Goal: Information Seeking & Learning: Learn about a topic

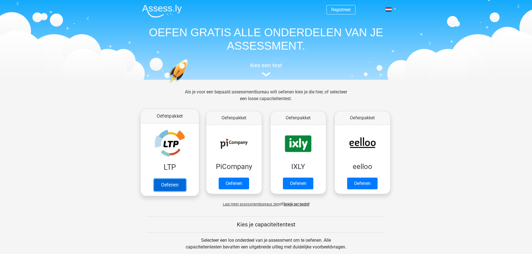
click at [180, 179] on link "Oefenen" at bounding box center [170, 185] width 32 height 12
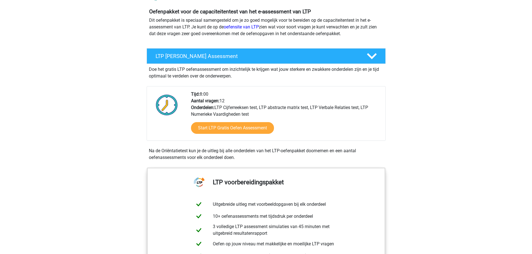
scroll to position [28, 0]
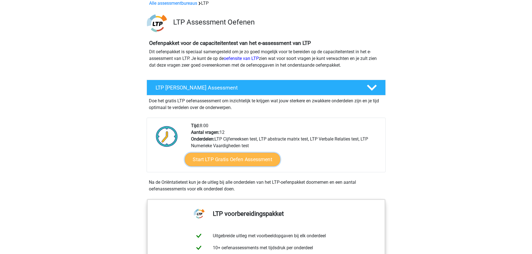
click at [249, 156] on link "Start LTP Gratis Oefen Assessment" at bounding box center [233, 159] width 96 height 13
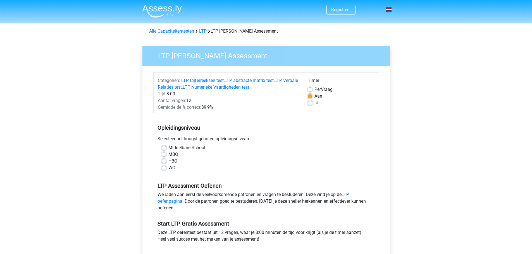
click at [187, 146] on label "Middelbare School" at bounding box center [186, 148] width 37 height 7
click at [166, 146] on input "Middelbare School" at bounding box center [164, 148] width 4 height 6
radio input "true"
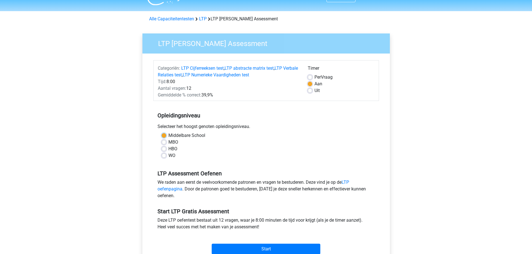
scroll to position [28, 0]
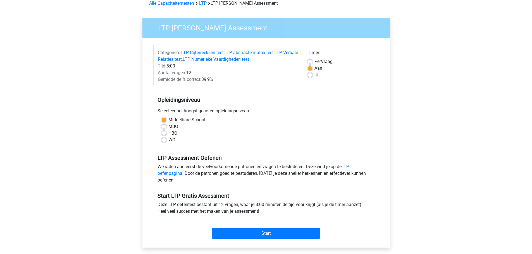
click at [174, 133] on label "HBO" at bounding box center [172, 133] width 9 height 7
click at [166, 133] on input "HBO" at bounding box center [164, 133] width 4 height 6
radio input "true"
click at [264, 230] on input "Start" at bounding box center [266, 233] width 109 height 11
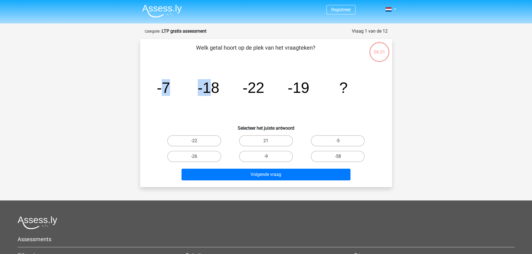
drag, startPoint x: 164, startPoint y: 91, endPoint x: 214, endPoint y: 84, distance: 50.4
click at [214, 84] on g "-7 -18 -22 -19 ?" at bounding box center [252, 87] width 191 height 17
drag, startPoint x: 231, startPoint y: 89, endPoint x: 261, endPoint y: 86, distance: 30.6
click at [261, 86] on icon "image/svg+xml -7 -18 -22 -19 ?" at bounding box center [266, 93] width 225 height 56
drag, startPoint x: 162, startPoint y: 85, endPoint x: 221, endPoint y: 85, distance: 59.8
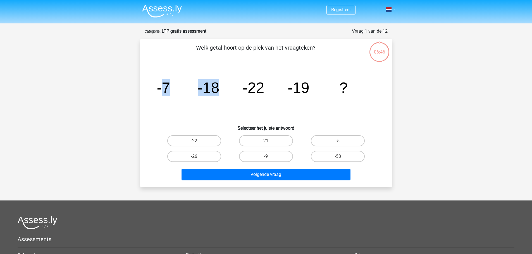
click at [221, 85] on icon "image/svg+xml -7 -18 -22 -19 ?" at bounding box center [266, 93] width 225 height 56
click at [219, 86] on icon "image/svg+xml -7 -18 -22 -19 ?" at bounding box center [266, 93] width 225 height 56
drag, startPoint x: 209, startPoint y: 90, endPoint x: 261, endPoint y: 91, distance: 52.2
click at [261, 91] on g "-7 -18 -22 -19 ?" at bounding box center [252, 87] width 191 height 17
click at [170, 93] on tspan "-18" at bounding box center [163, 87] width 13 height 17
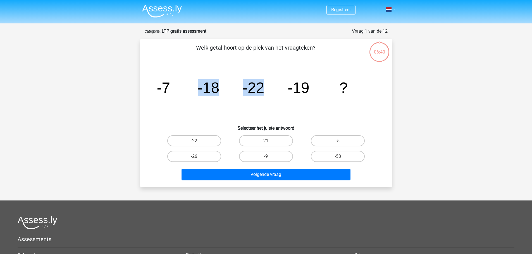
drag, startPoint x: 191, startPoint y: 90, endPoint x: 268, endPoint y: 92, distance: 76.9
click at [268, 92] on icon "image/svg+xml -7 -18 -22 -19 ?" at bounding box center [266, 93] width 225 height 56
click at [170, 94] on tspan "-22" at bounding box center [163, 87] width 13 height 17
drag, startPoint x: 236, startPoint y: 89, endPoint x: 321, endPoint y: 92, distance: 85.5
click at [321, 92] on icon "image/svg+xml -7 -18 -22 -19 ?" at bounding box center [266, 93] width 225 height 56
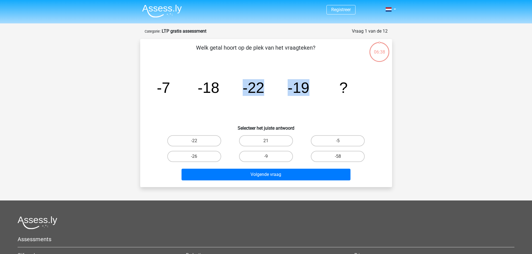
click at [287, 93] on icon "image/svg+xml -7 -18 -22 -19 ?" at bounding box center [266, 93] width 225 height 56
drag, startPoint x: 295, startPoint y: 92, endPoint x: 360, endPoint y: 95, distance: 65.5
click at [360, 95] on icon "image/svg+xml -7 -18 -22 -19 ?" at bounding box center [266, 93] width 225 height 56
click at [260, 158] on label "-9" at bounding box center [266, 156] width 54 height 11
click at [266, 158] on input "-9" at bounding box center [268, 159] width 4 height 4
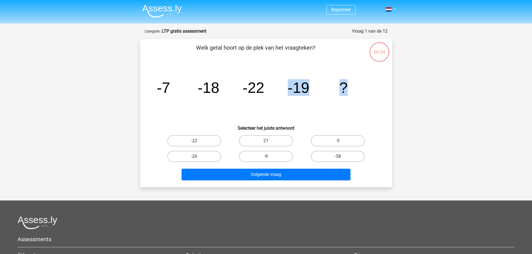
radio input "true"
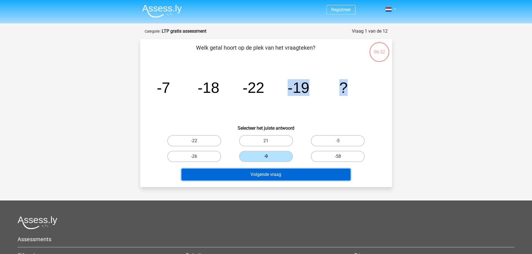
click at [254, 176] on button "Volgende vraag" at bounding box center [266, 175] width 169 height 12
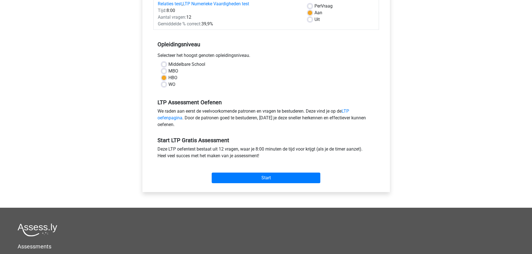
scroll to position [84, 0]
click at [277, 173] on input "Start" at bounding box center [266, 178] width 109 height 11
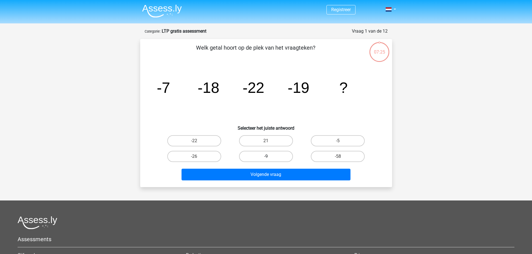
click at [273, 155] on label "-9" at bounding box center [266, 156] width 54 height 11
click at [269, 157] on input "-9" at bounding box center [268, 159] width 4 height 4
radio input "true"
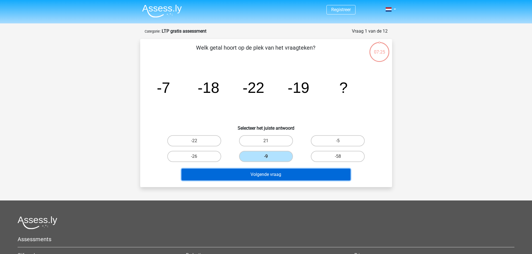
click at [272, 176] on button "Volgende vraag" at bounding box center [266, 175] width 169 height 12
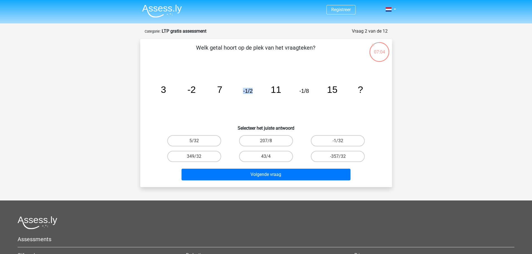
drag, startPoint x: 242, startPoint y: 93, endPoint x: 260, endPoint y: 92, distance: 18.8
click at [260, 92] on icon "image/svg+xml 3 -2 7 -1/2 11 -1/8 15 ?" at bounding box center [266, 93] width 225 height 56
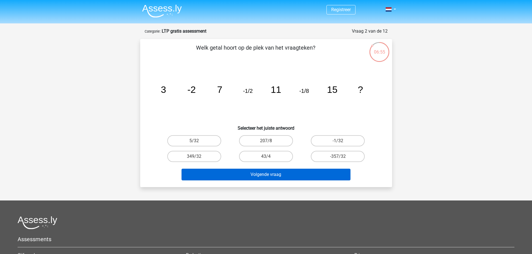
drag, startPoint x: 342, startPoint y: 141, endPoint x: 295, endPoint y: 180, distance: 61.7
click at [342, 141] on label "-1/32" at bounding box center [338, 140] width 54 height 11
click at [342, 141] on input "-1/32" at bounding box center [340, 143] width 4 height 4
radio input "true"
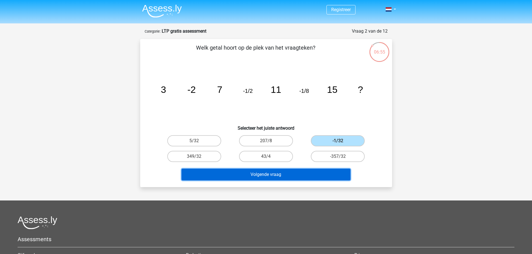
click at [278, 177] on button "Volgende vraag" at bounding box center [266, 175] width 169 height 12
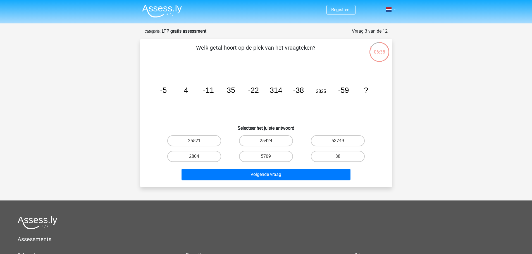
click at [167, 90] on tspan "4" at bounding box center [163, 90] width 7 height 8
drag, startPoint x: 271, startPoint y: 142, endPoint x: 271, endPoint y: 159, distance: 17.6
click at [271, 142] on label "25424" at bounding box center [266, 140] width 54 height 11
click at [269, 142] on input "25424" at bounding box center [268, 143] width 4 height 4
radio input "true"
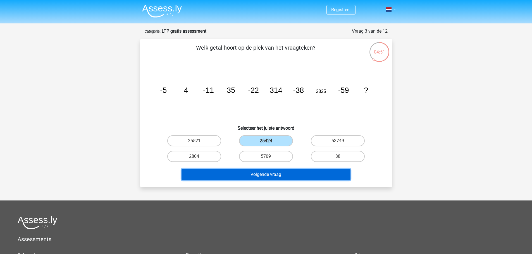
click at [262, 178] on button "Volgende vraag" at bounding box center [266, 175] width 169 height 12
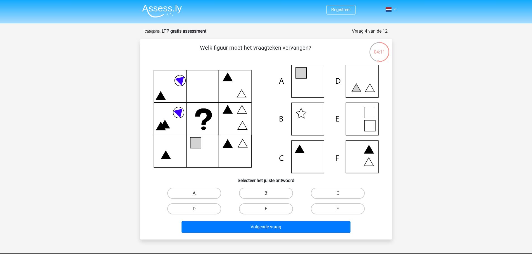
click at [198, 195] on input "A" at bounding box center [196, 196] width 4 height 4
radio input "true"
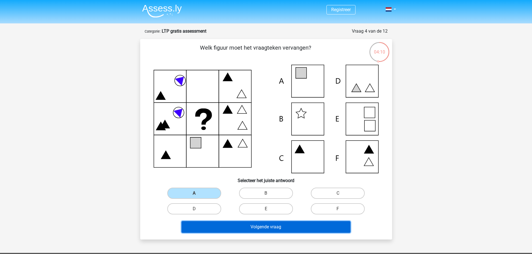
click at [220, 224] on button "Volgende vraag" at bounding box center [266, 227] width 169 height 12
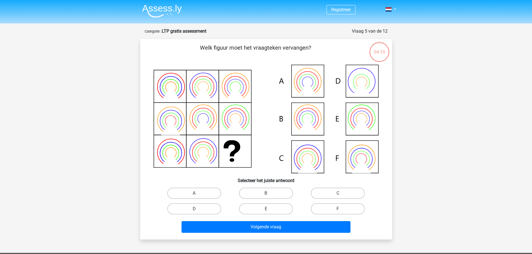
scroll to position [28, 0]
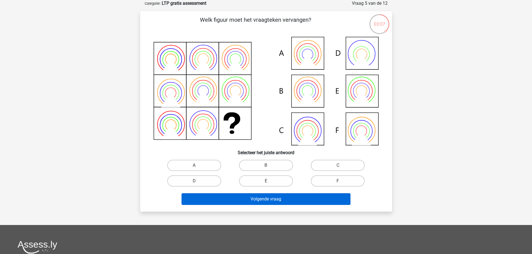
drag, startPoint x: 275, startPoint y: 164, endPoint x: 267, endPoint y: 202, distance: 38.2
click at [274, 165] on label "B" at bounding box center [266, 165] width 54 height 11
click at [269, 166] on input "B" at bounding box center [268, 168] width 4 height 4
radio input "true"
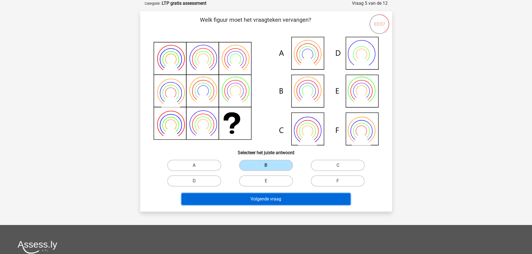
click at [262, 201] on button "Volgende vraag" at bounding box center [266, 200] width 169 height 12
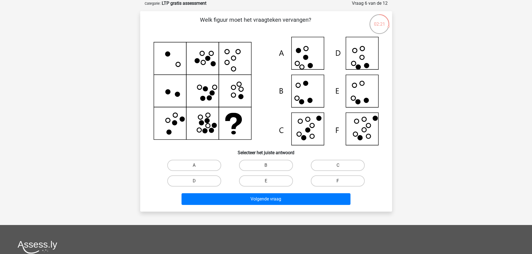
click at [337, 181] on label "F" at bounding box center [338, 181] width 54 height 11
click at [338, 181] on input "F" at bounding box center [340, 183] width 4 height 4
radio input "true"
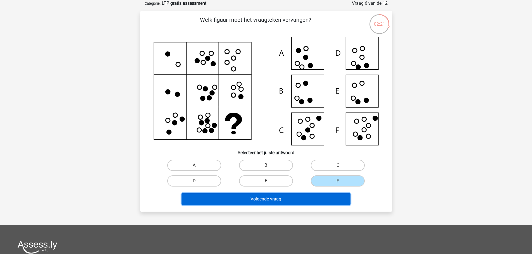
click at [316, 198] on button "Volgende vraag" at bounding box center [266, 200] width 169 height 12
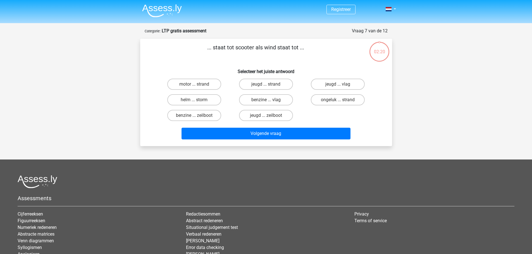
scroll to position [0, 0]
click at [194, 120] on label "benzine ... zeilboot" at bounding box center [194, 115] width 54 height 11
click at [194, 120] on input "benzine ... zeilboot" at bounding box center [196, 118] width 4 height 4
radio input "true"
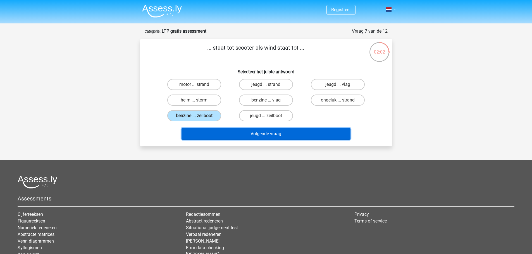
click at [302, 135] on button "Volgende vraag" at bounding box center [266, 134] width 169 height 12
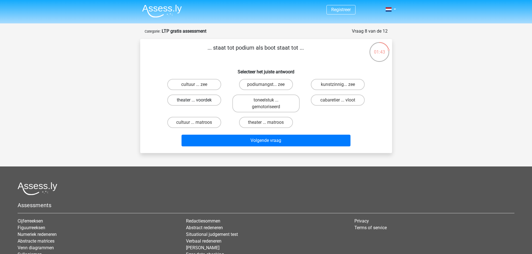
click at [194, 104] on label "theater ... voordek" at bounding box center [194, 100] width 54 height 11
click at [194, 104] on input "theater ... voordek" at bounding box center [196, 102] width 4 height 4
radio input "true"
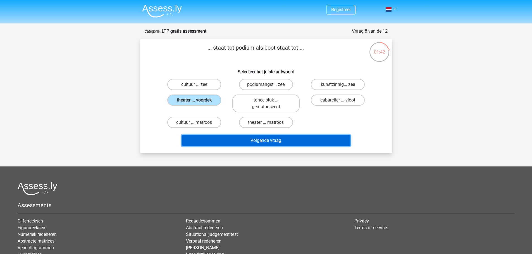
click at [218, 135] on button "Volgende vraag" at bounding box center [266, 141] width 169 height 12
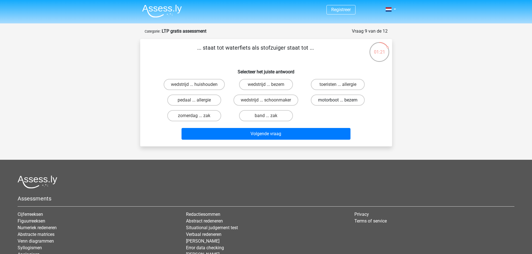
click at [347, 100] on label "motorboot ... bezem" at bounding box center [338, 100] width 54 height 11
click at [342, 100] on input "motorboot ... bezem" at bounding box center [340, 102] width 4 height 4
radio input "true"
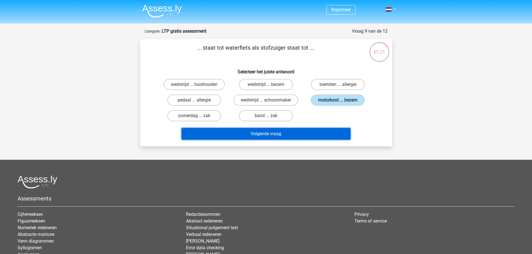
click at [334, 131] on button "Volgende vraag" at bounding box center [266, 134] width 169 height 12
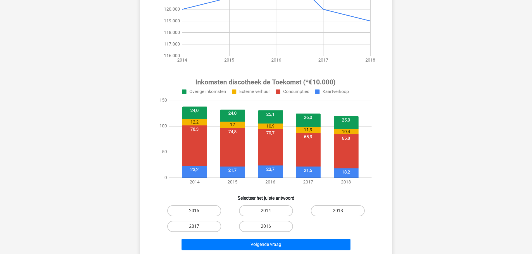
scroll to position [140, 0]
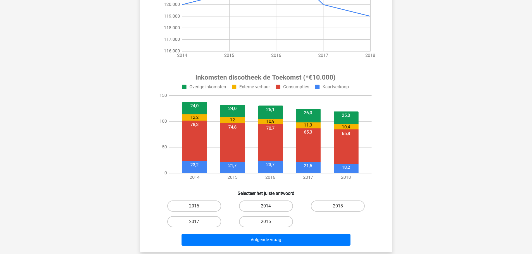
click at [272, 210] on label "2014" at bounding box center [266, 206] width 54 height 11
click at [269, 210] on input "2014" at bounding box center [268, 208] width 4 height 4
radio input "true"
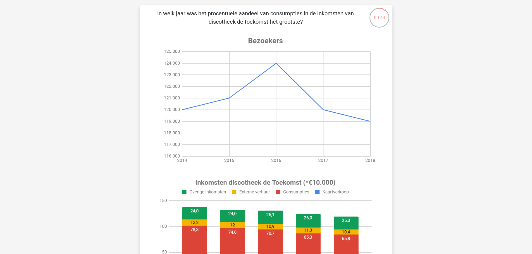
scroll to position [0, 0]
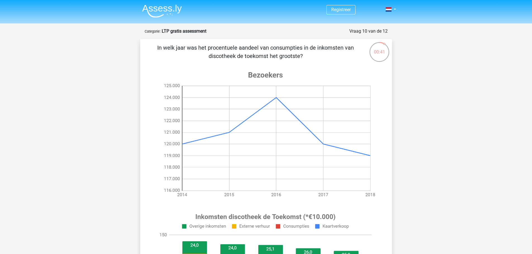
drag, startPoint x: 208, startPoint y: 46, endPoint x: 299, endPoint y: 54, distance: 91.4
click at [299, 54] on p "In welk jaar was het procentuele aandeel van consumpties in de inkomsten van di…" at bounding box center [255, 52] width 213 height 17
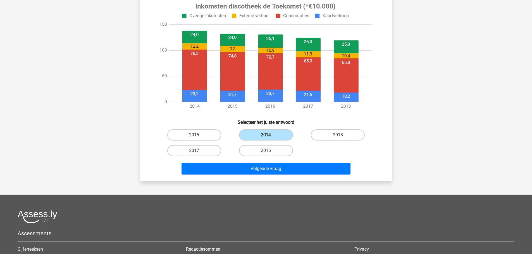
scroll to position [195, 0]
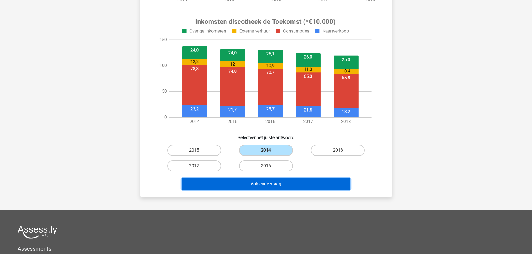
click at [261, 182] on button "Volgende vraag" at bounding box center [266, 184] width 169 height 12
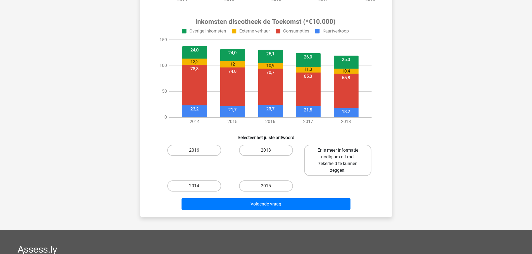
click at [350, 168] on label "Er is meer informatie nodig om dit met zekerheid te kunnen zeggen." at bounding box center [337, 160] width 67 height 31
click at [342, 154] on input "Er is meer informatie nodig om dit met zekerheid te kunnen zeggen." at bounding box center [340, 153] width 4 height 4
radio input "true"
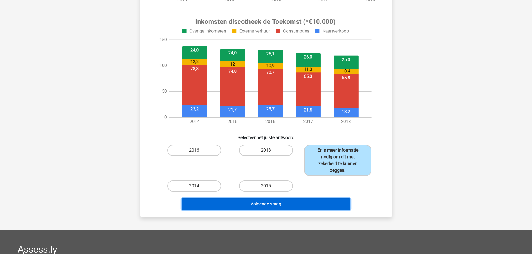
click at [325, 201] on button "Volgende vraag" at bounding box center [266, 205] width 169 height 12
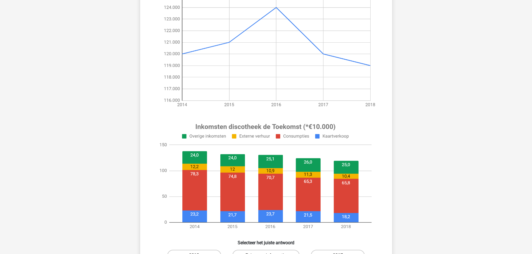
scroll to position [168, 0]
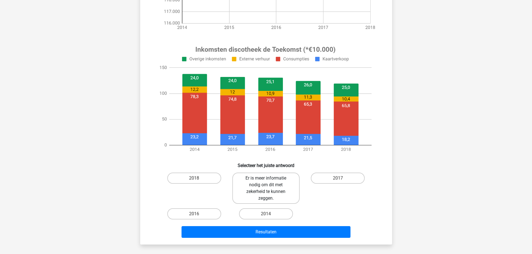
click at [279, 188] on label "Er is meer informatie nodig om dit met zekerheid te kunnen zeggen." at bounding box center [265, 188] width 67 height 31
click at [269, 182] on input "Er is meer informatie nodig om dit met zekerheid te kunnen zeggen." at bounding box center [268, 180] width 4 height 4
radio input "true"
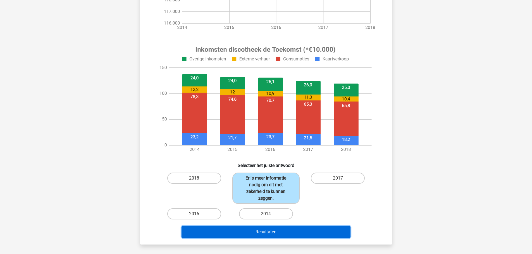
click at [278, 233] on button "Resultaten" at bounding box center [266, 232] width 169 height 12
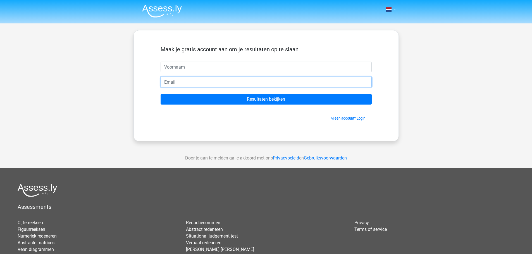
click at [215, 79] on input "email" at bounding box center [266, 82] width 211 height 11
type input "[EMAIL_ADDRESS][DOMAIN_NAME]"
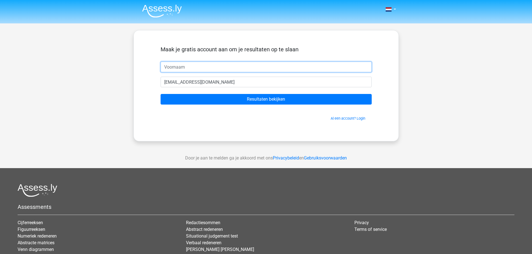
click at [198, 69] on input "text" at bounding box center [266, 67] width 211 height 11
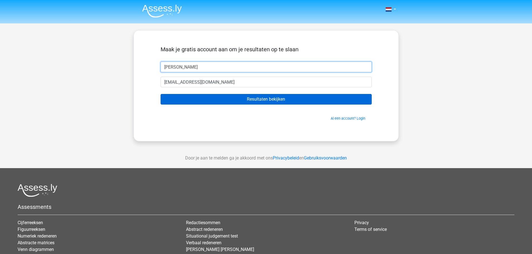
type input "[PERSON_NAME]"
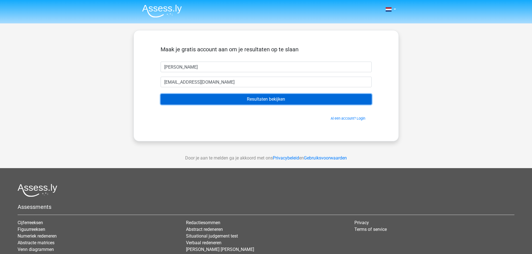
click at [202, 98] on input "Resultaten bekijken" at bounding box center [266, 99] width 211 height 11
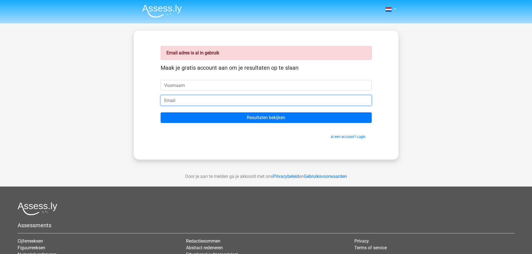
click at [188, 97] on input "email" at bounding box center [266, 100] width 211 height 11
paste input "[EMAIL_ADDRESS][DOMAIN_NAME]"
type input "[EMAIL_ADDRESS][DOMAIN_NAME]"
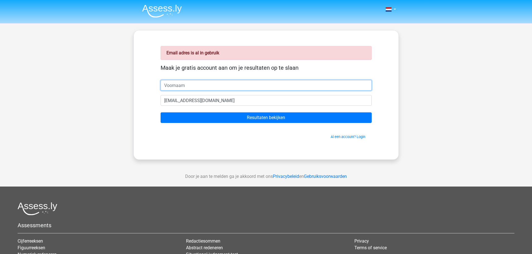
click at [186, 88] on input "text" at bounding box center [266, 85] width 211 height 11
type input "[PERSON_NAME]"
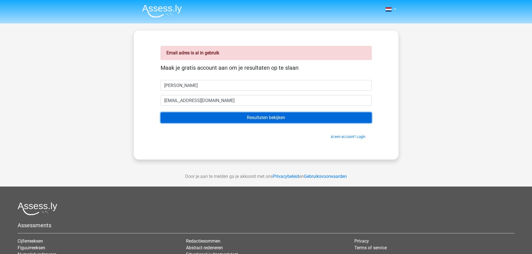
click at [212, 115] on input "Resultaten bekijken" at bounding box center [266, 118] width 211 height 11
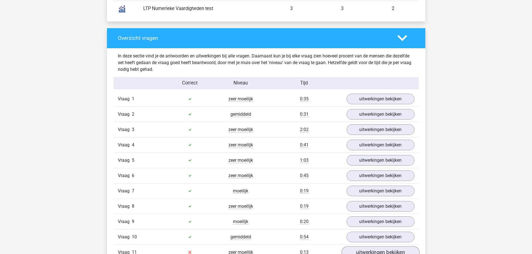
scroll to position [642, 0]
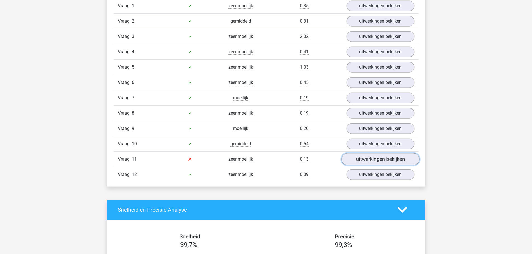
click at [363, 161] on link "uitwerkingen bekijken" at bounding box center [380, 159] width 78 height 12
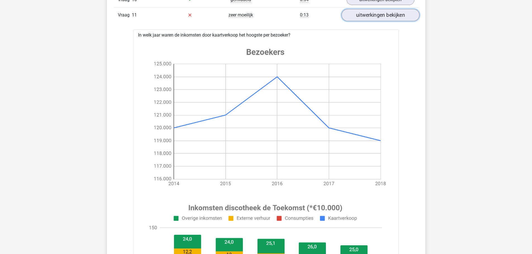
scroll to position [782, 0]
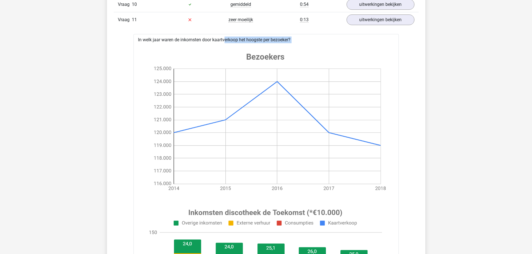
drag, startPoint x: 166, startPoint y: 44, endPoint x: 208, endPoint y: 42, distance: 42.0
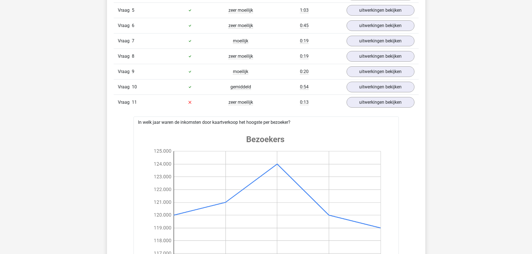
scroll to position [698, 0]
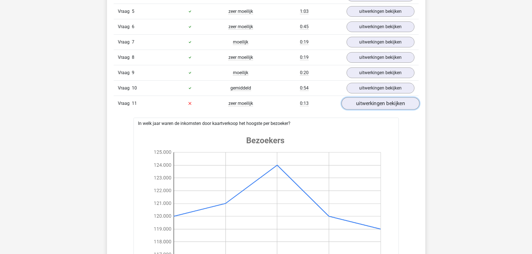
click at [362, 105] on link "uitwerkingen bekijken" at bounding box center [380, 103] width 78 height 12
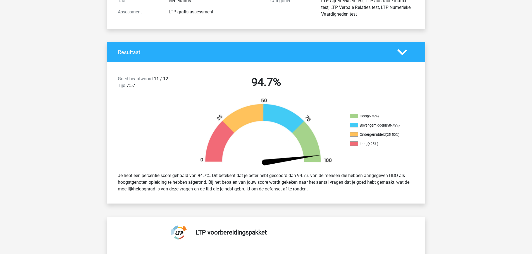
scroll to position [56, 0]
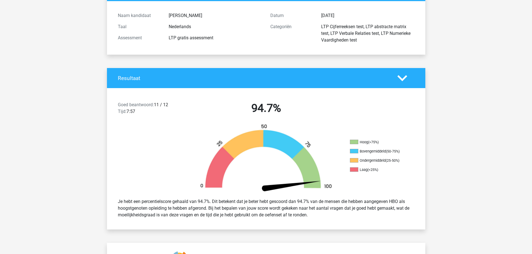
click at [403, 81] on icon at bounding box center [402, 78] width 10 height 10
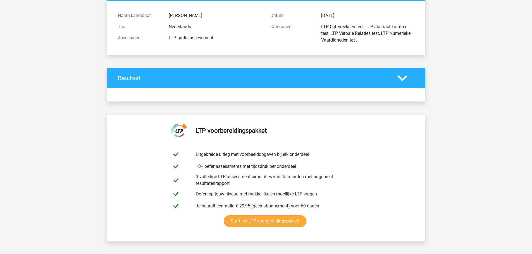
click at [403, 81] on icon at bounding box center [402, 78] width 10 height 10
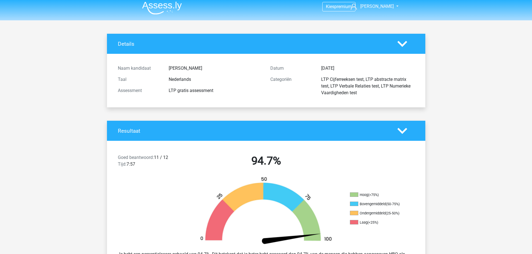
scroll to position [0, 0]
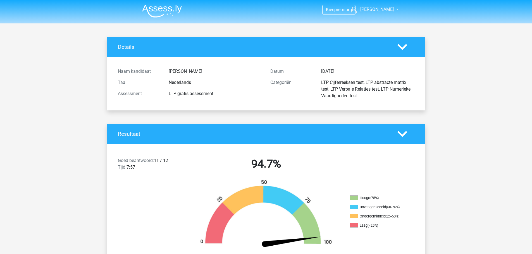
click at [393, 46] on div "Details" at bounding box center [254, 47] width 280 height 6
click at [400, 47] on polygon at bounding box center [402, 47] width 10 height 6
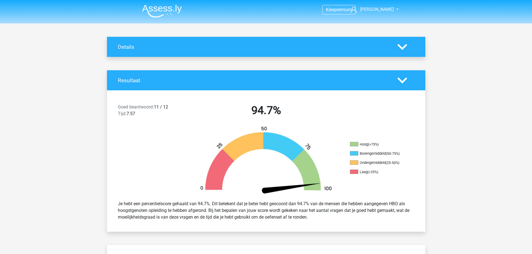
click at [400, 47] on polygon at bounding box center [402, 47] width 10 height 6
